Goal: Feedback & Contribution: Submit feedback/report problem

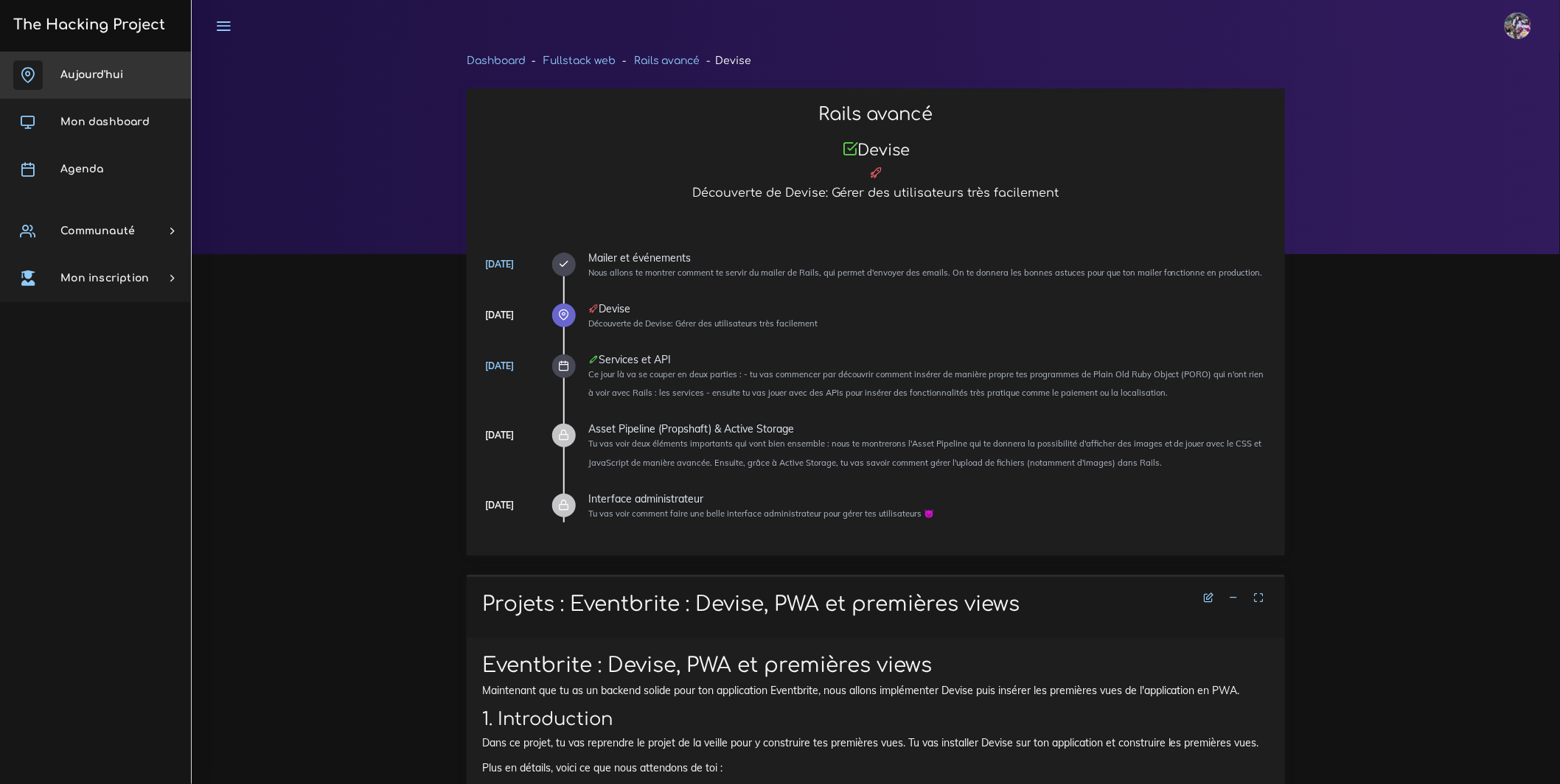
click at [131, 83] on link "Aujourd'hui" at bounding box center [95, 75] width 191 height 47
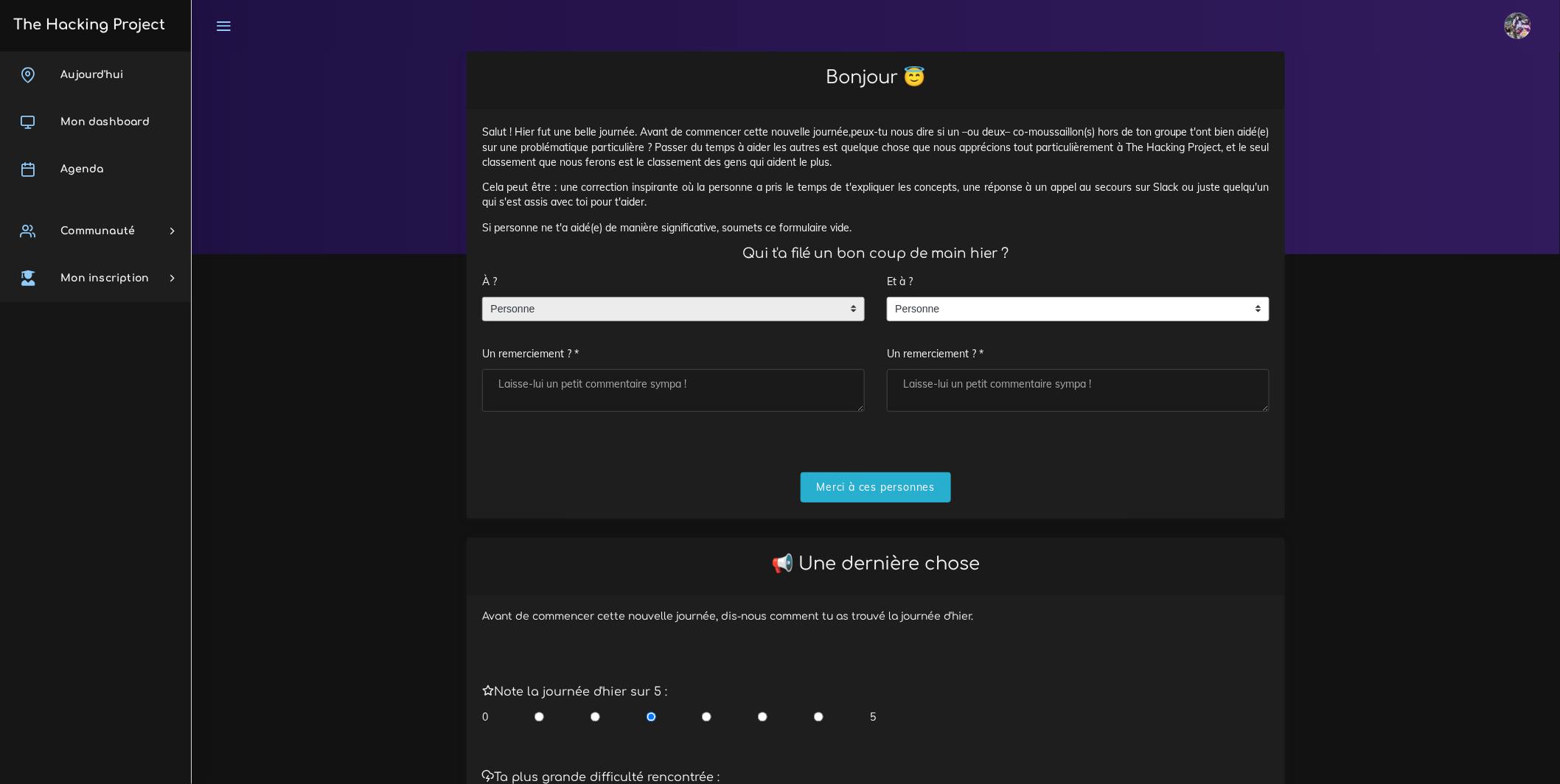
click at [620, 321] on span "Personne" at bounding box center [663, 309] width 359 height 24
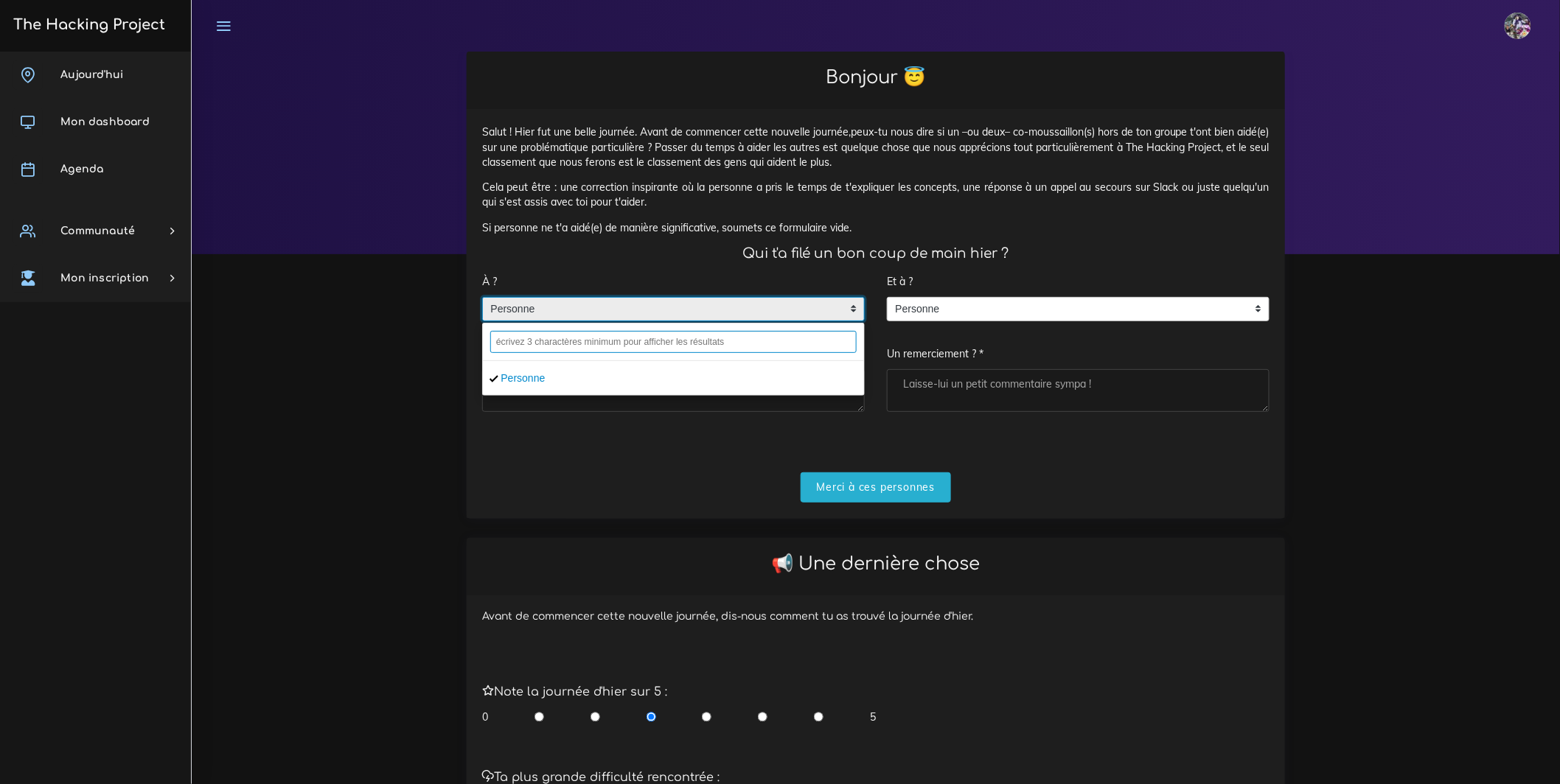
click at [572, 353] on input "text" at bounding box center [674, 342] width 366 height 22
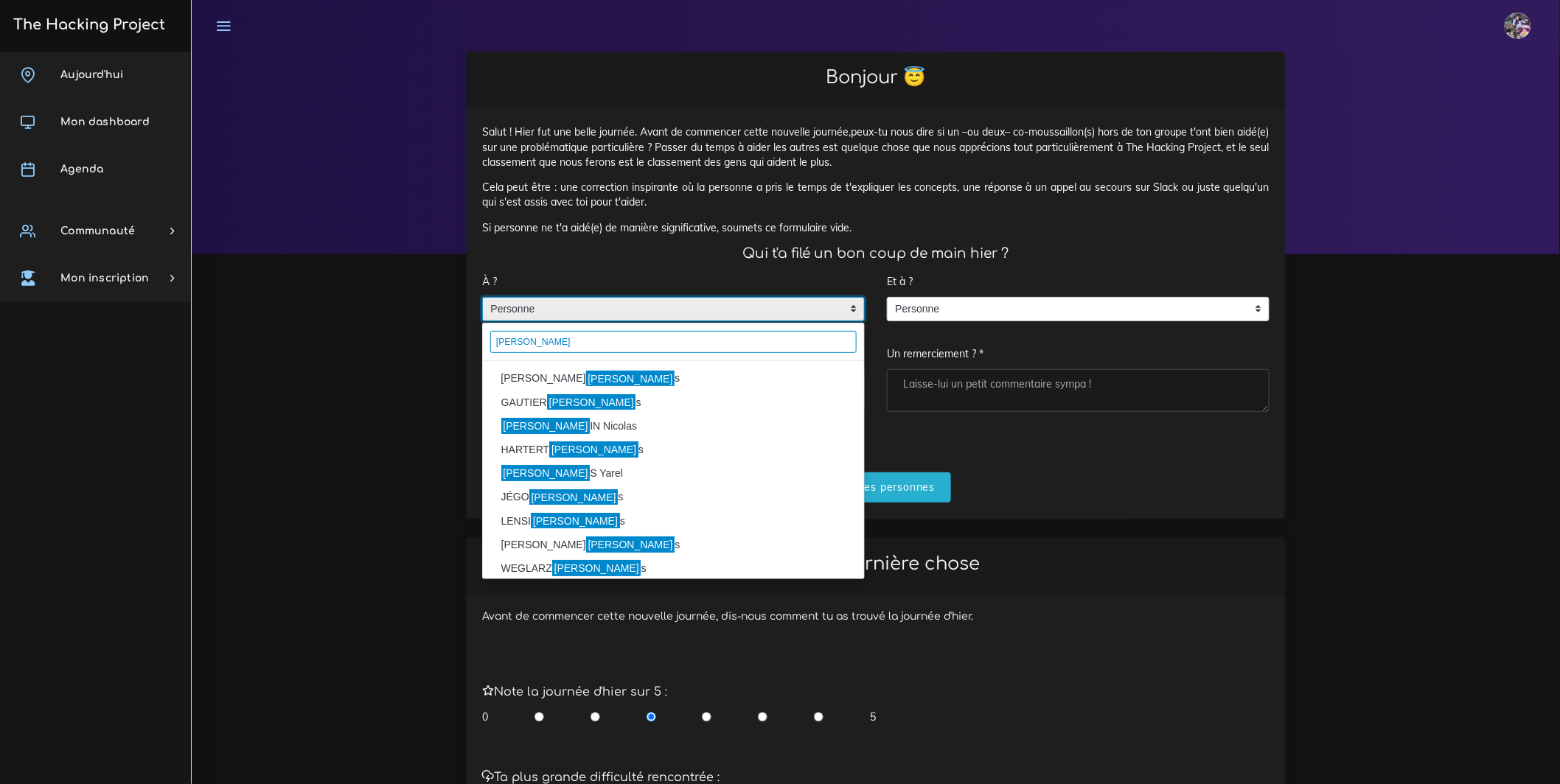
type input "luca"
click at [586, 387] on mark "Luca" at bounding box center [630, 379] width 89 height 16
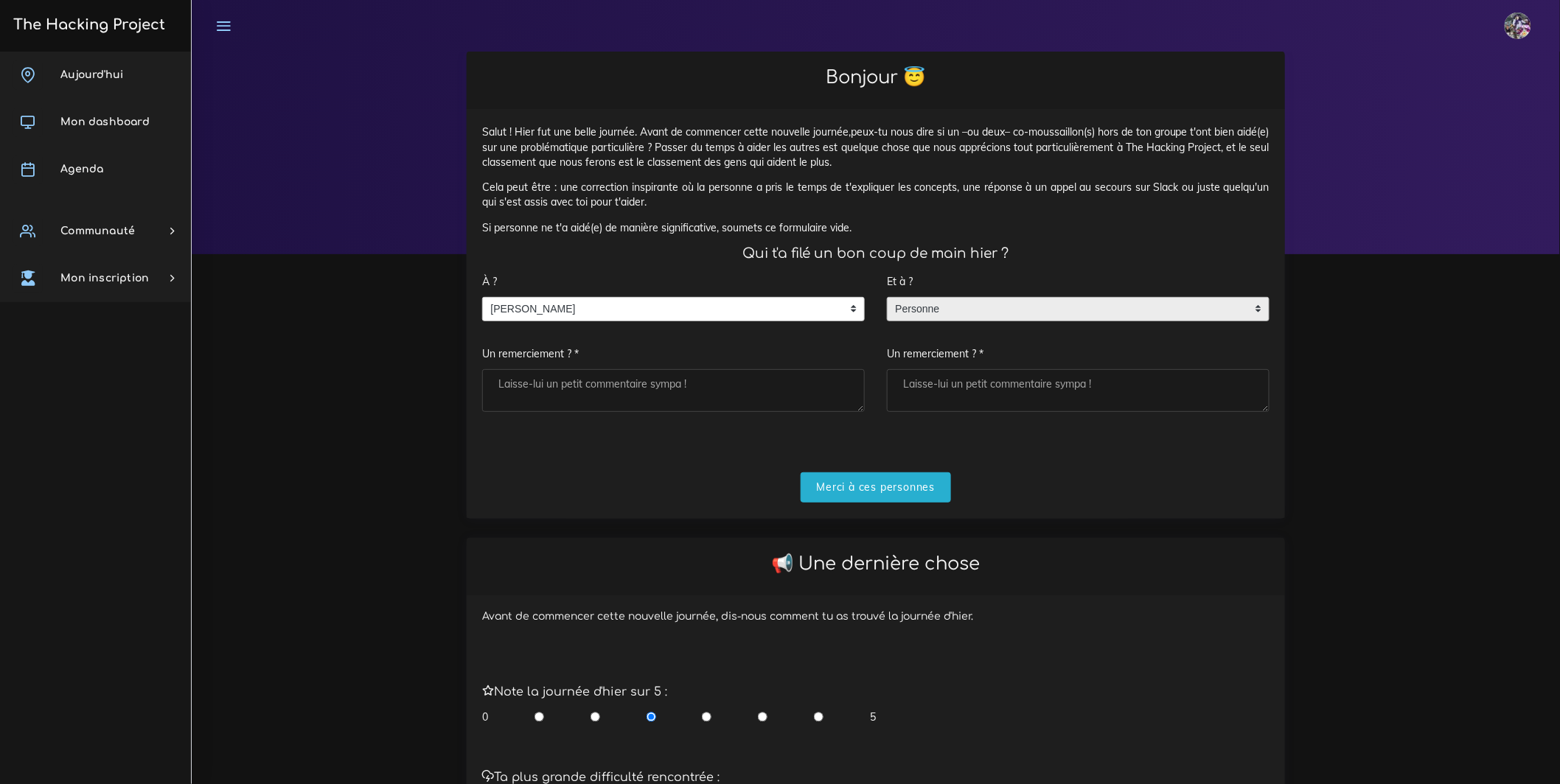
click at [1056, 321] on span "Personne" at bounding box center [1067, 309] width 359 height 24
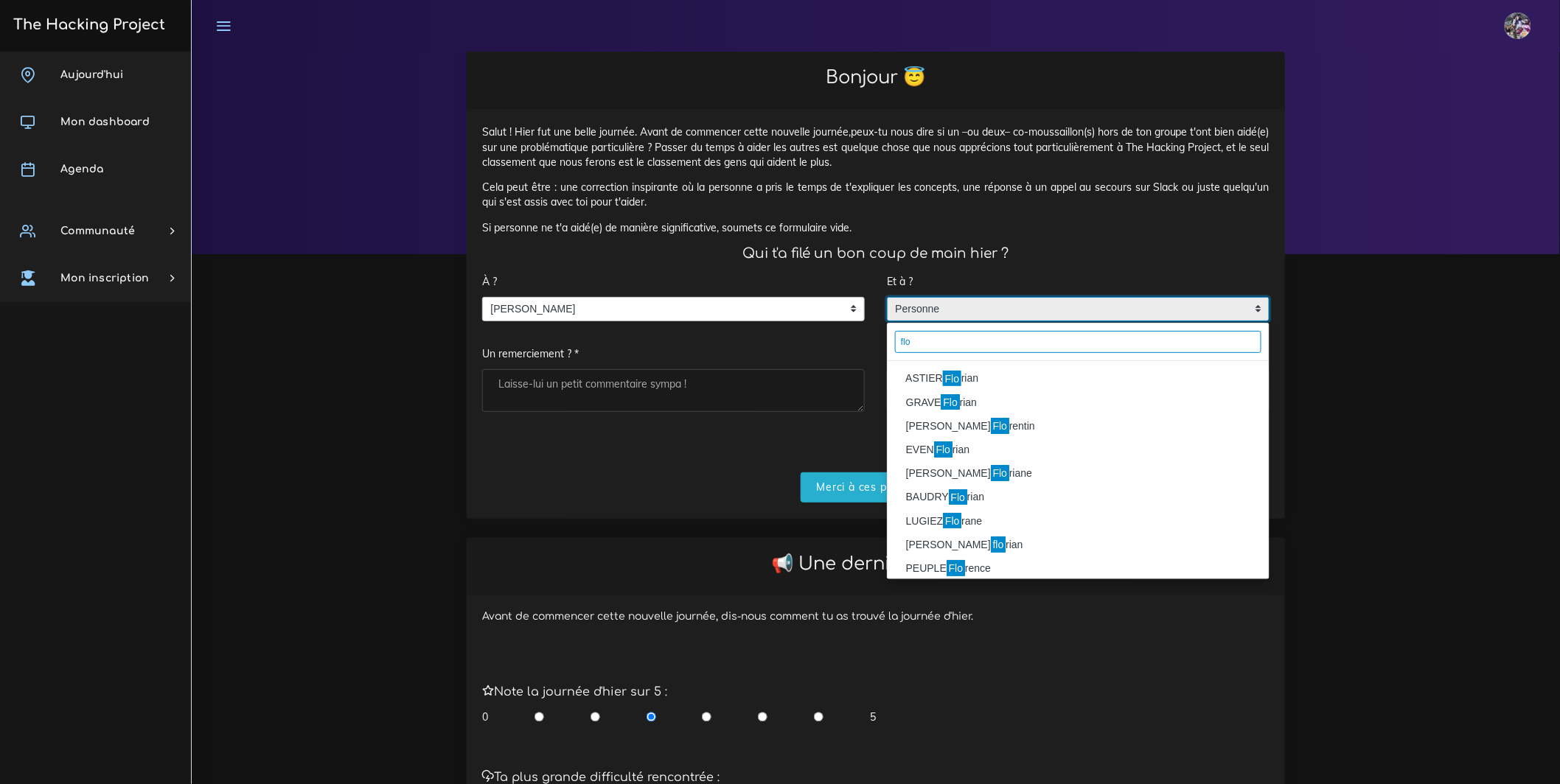
type input "flo"
click at [1041, 391] on li "ASTIER Flo rian" at bounding box center [1078, 379] width 381 height 24
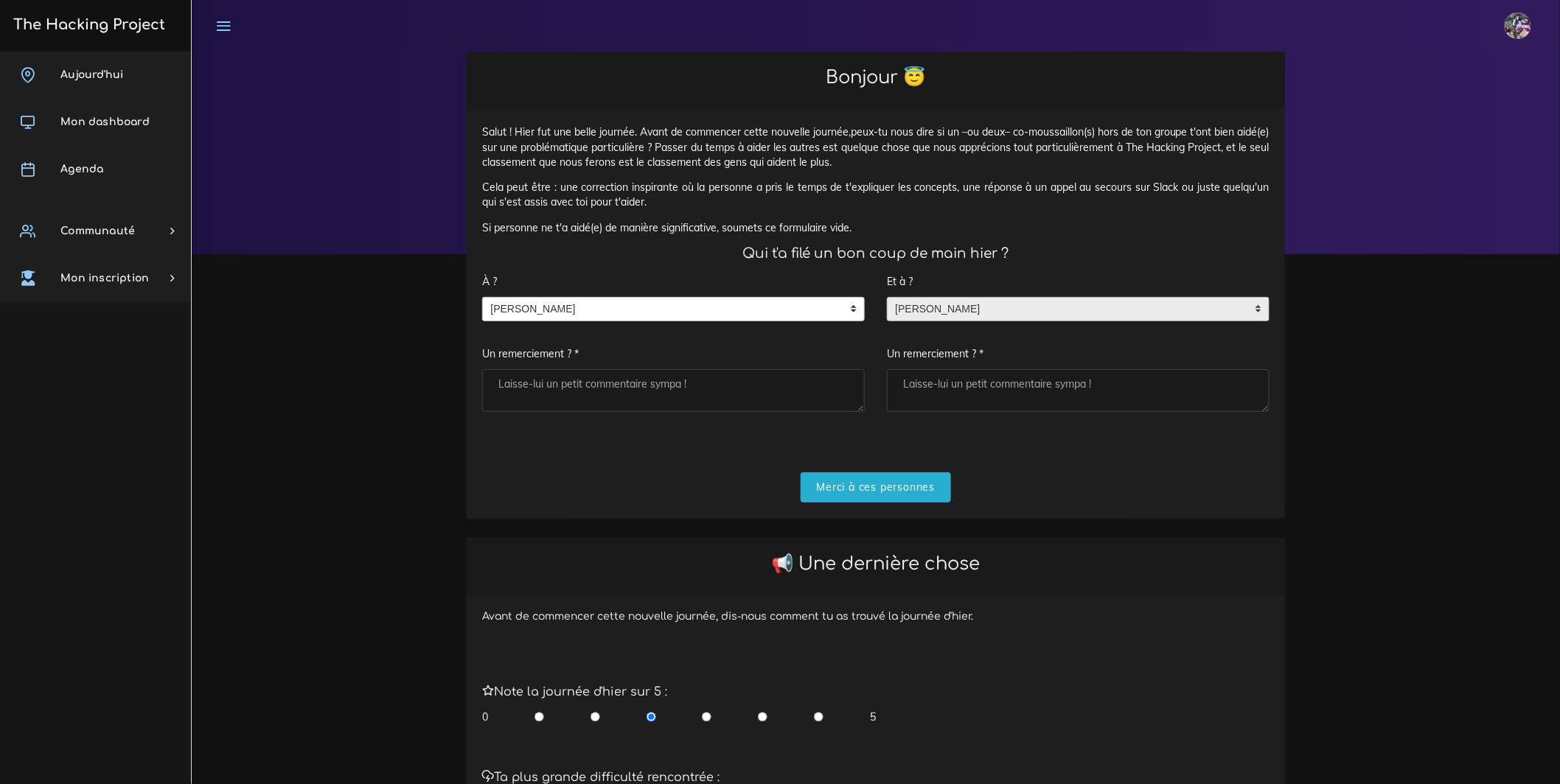
drag, startPoint x: 629, startPoint y: 418, endPoint x: 637, endPoint y: 419, distance: 8.1
click at [629, 412] on textarea "Un remerciement ? *" at bounding box center [674, 391] width 383 height 43
type textarea "boss"
click at [1124, 399] on textarea "Un remerciement ? *" at bounding box center [1078, 391] width 383 height 43
type textarea "binome"
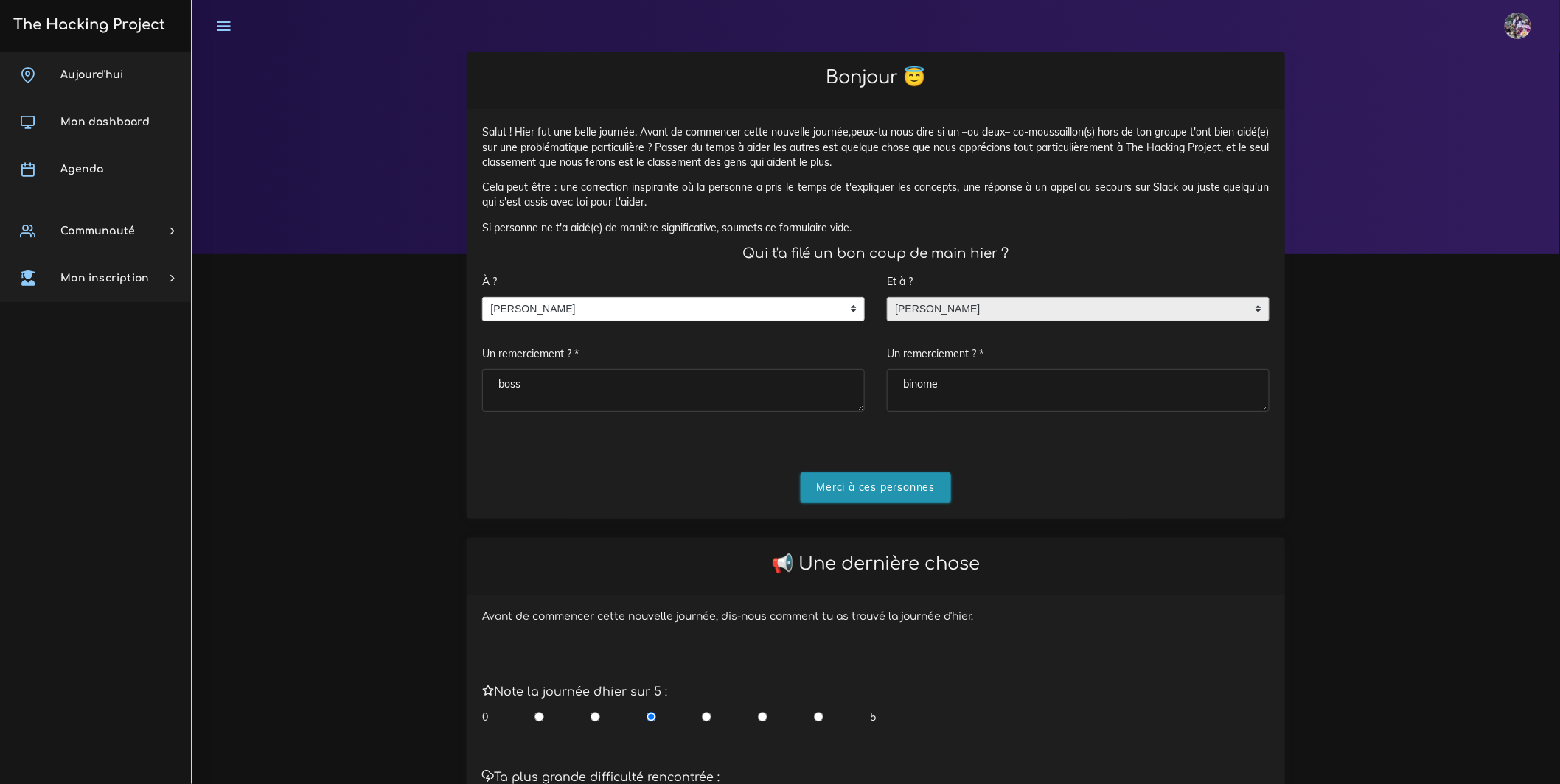
click at [840, 503] on input "Merci à ces personnes" at bounding box center [876, 487] width 151 height 30
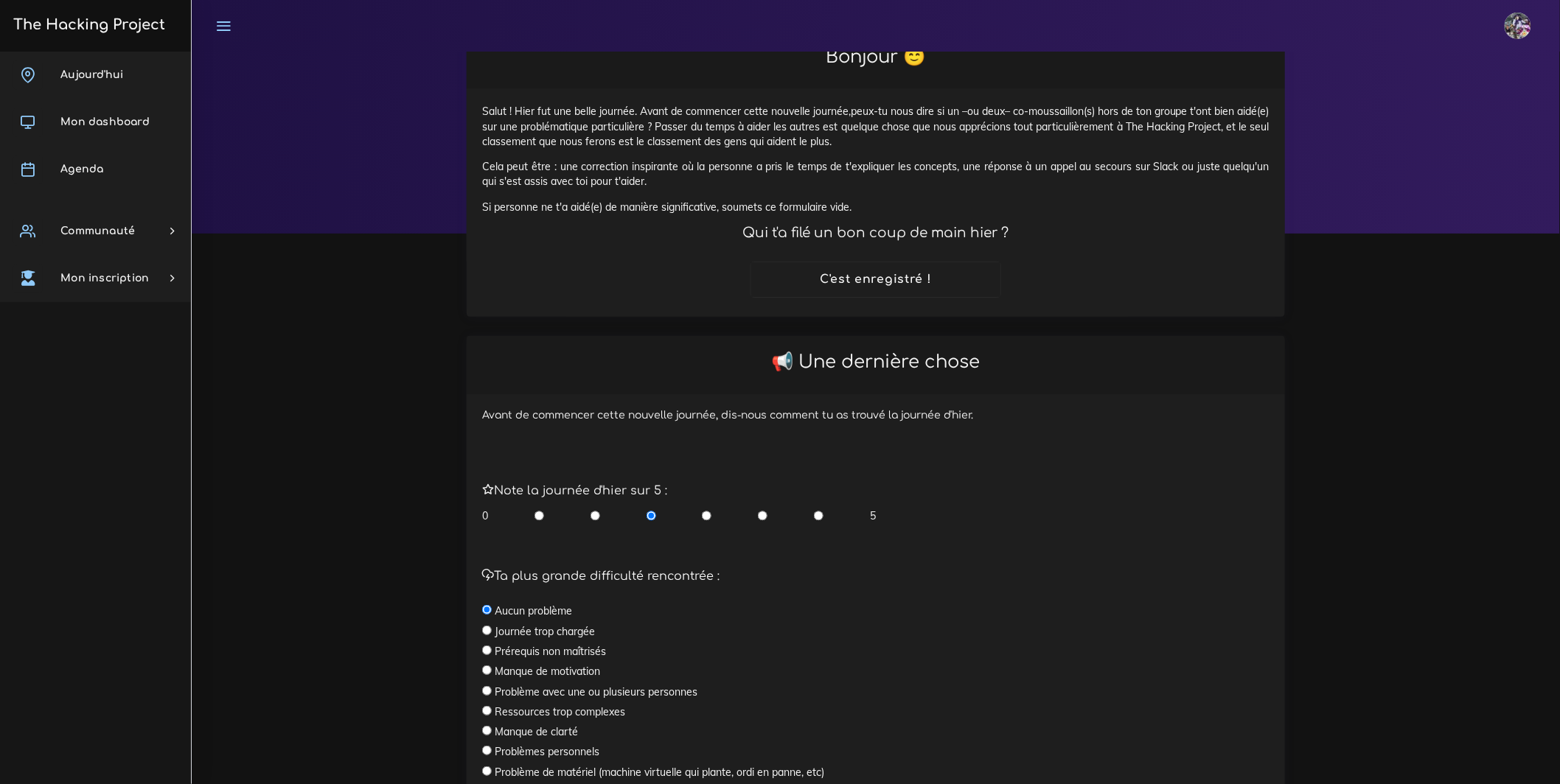
scroll to position [199, 0]
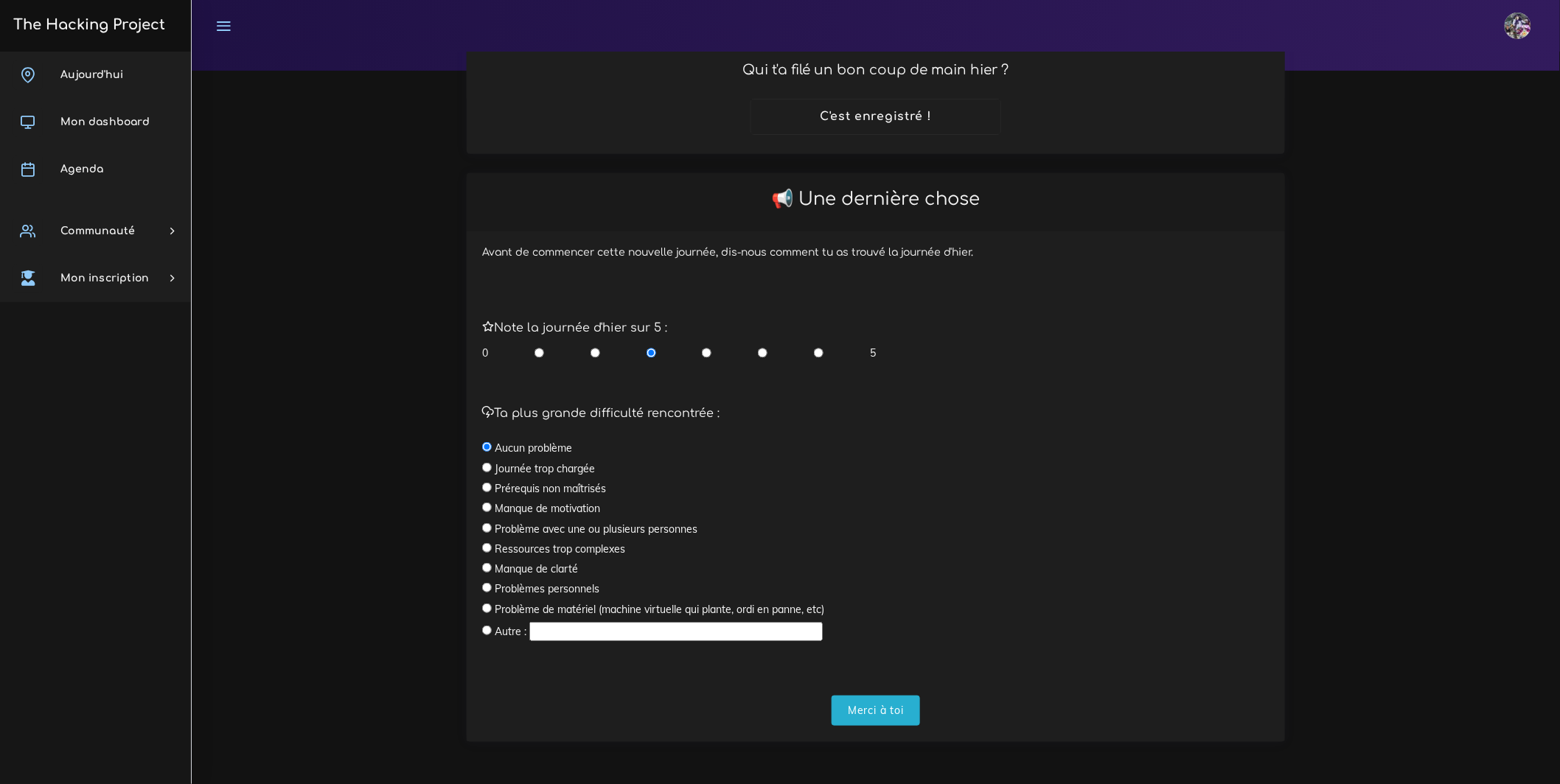
click at [536, 495] on label "Prérequis non maîtrisés" at bounding box center [550, 489] width 112 height 15
click at [481, 491] on div "Ta plus grande difficulté rencontrée : Aucun problème Journée trop chargée Prér…" at bounding box center [876, 517] width 810 height 283
click at [482, 491] on input "radio" at bounding box center [487, 487] width 10 height 10
radio input "true"
click at [914, 736] on div "Avant de commencer cette nouvelle journée, dis-nous comment tu as trouvé la jou…" at bounding box center [876, 486] width 818 height 510
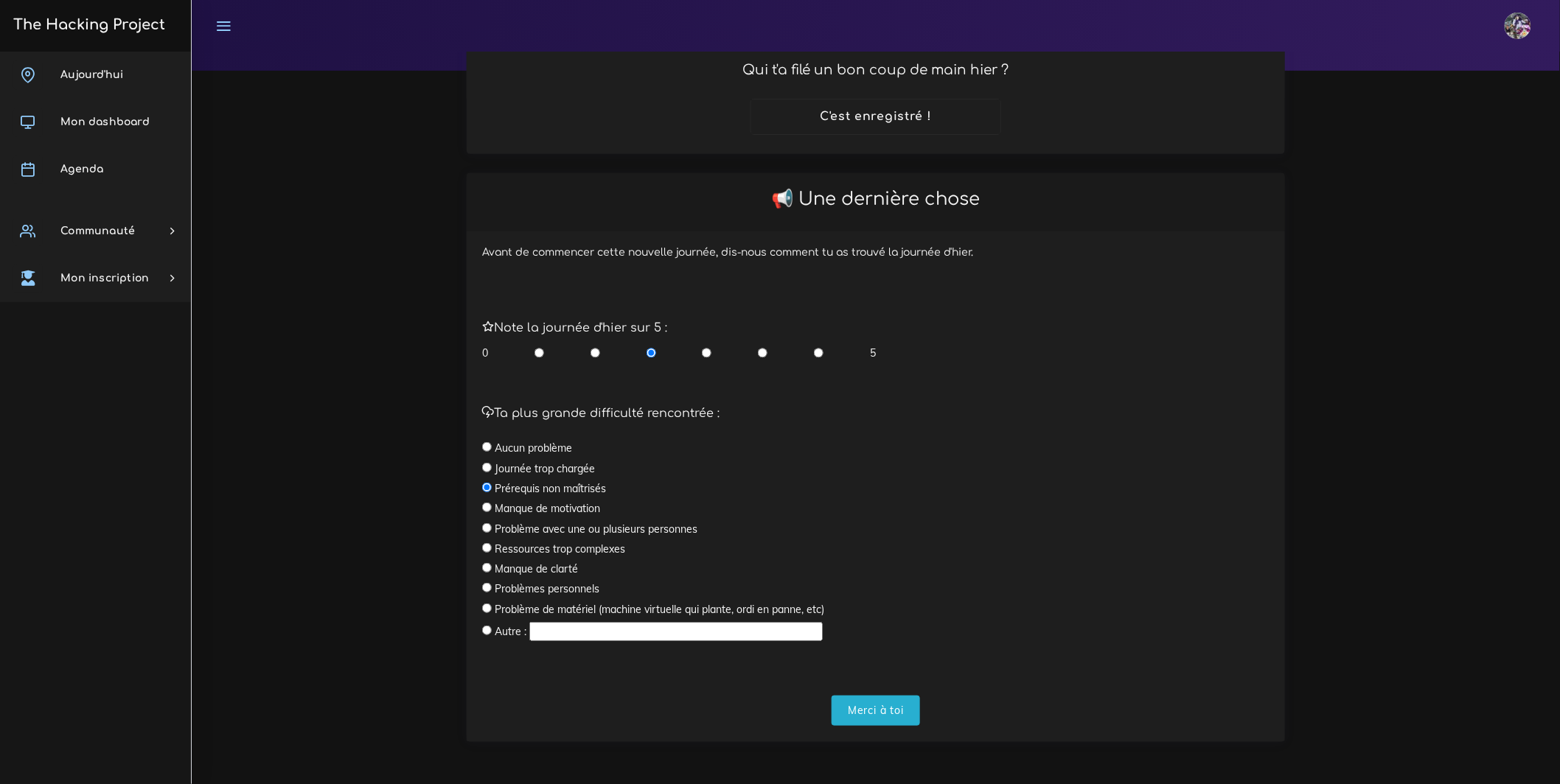
click at [906, 731] on div "Avant de commencer cette nouvelle journée, dis-nous comment tu as trouvé la jou…" at bounding box center [876, 486] width 818 height 510
click at [903, 726] on div "Avant de commencer cette nouvelle journée, dis-nous comment tu as trouvé la jou…" at bounding box center [876, 486] width 818 height 510
click at [903, 712] on input "Merci à toi" at bounding box center [876, 710] width 89 height 30
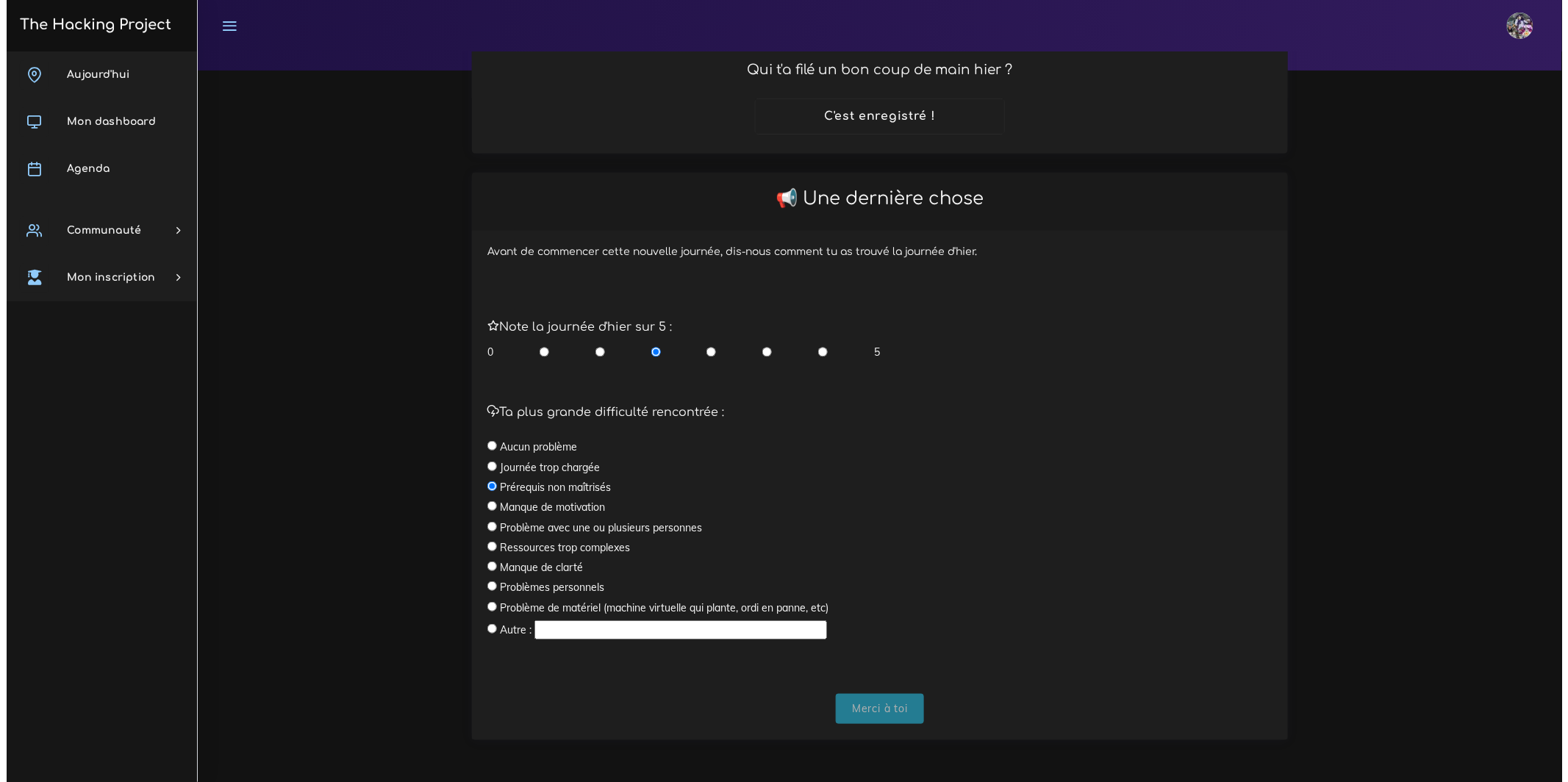
scroll to position [0, 0]
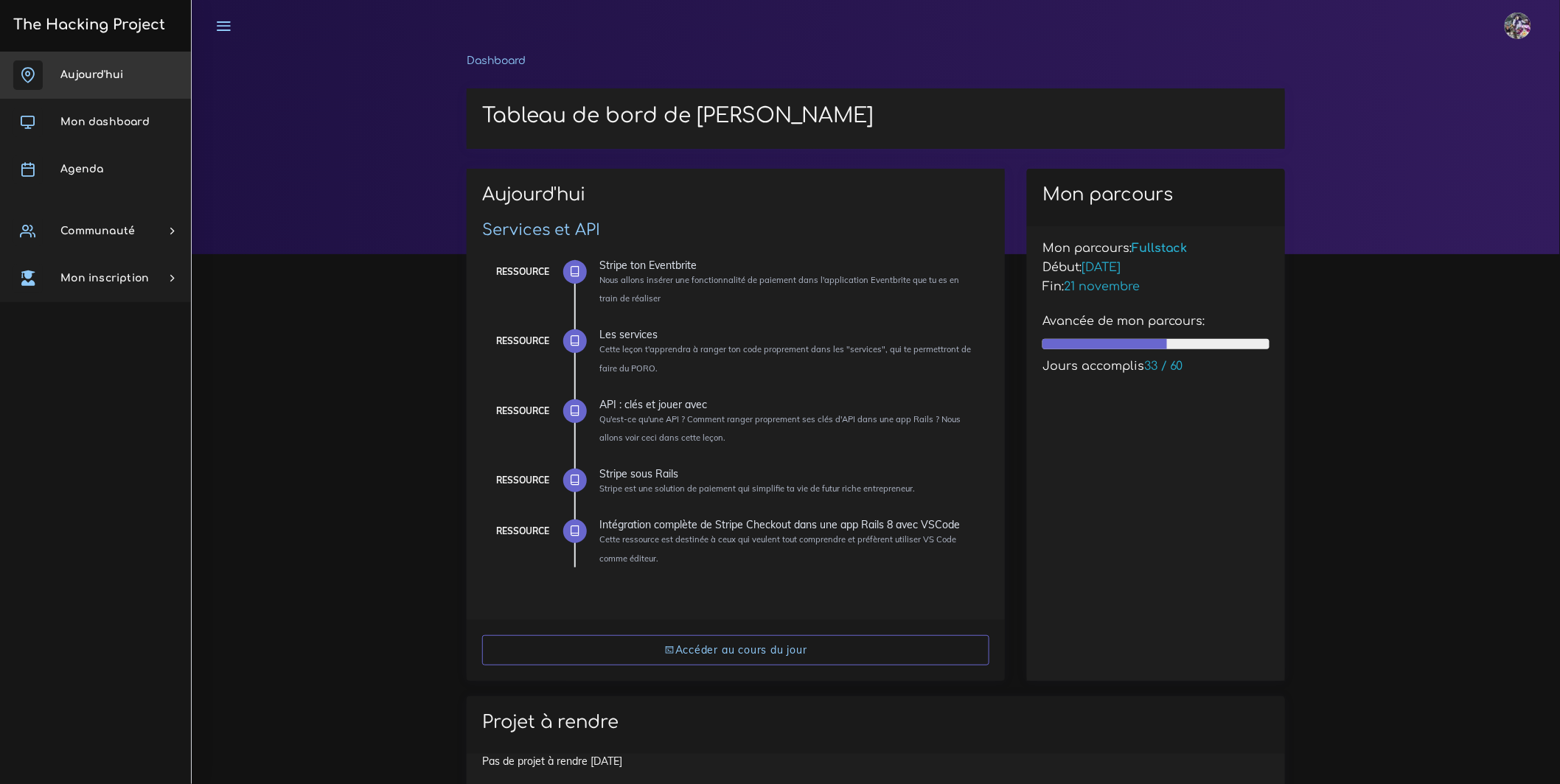
click at [67, 55] on link "Aujourd'hui" at bounding box center [95, 75] width 191 height 47
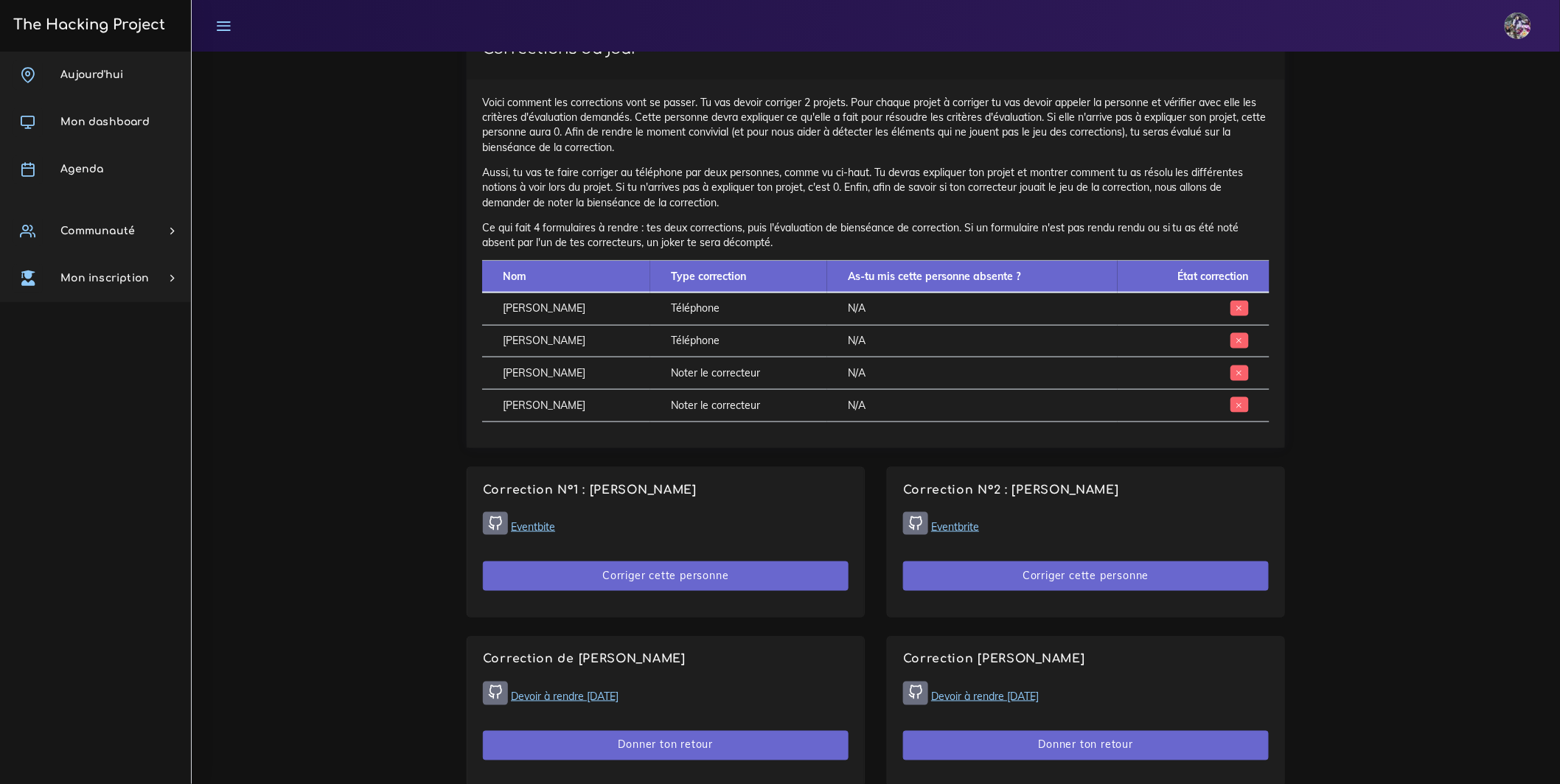
scroll to position [742, 0]
